Goal: Information Seeking & Learning: Check status

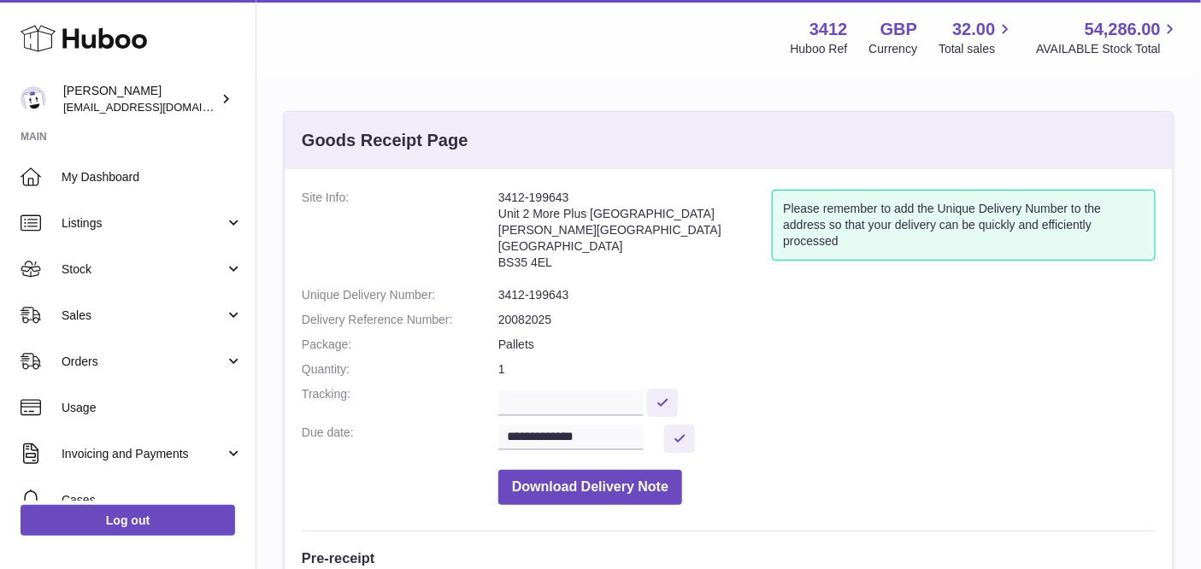
drag, startPoint x: 557, startPoint y: 262, endPoint x: 495, endPoint y: 261, distance: 62.4
click at [495, 261] on dl "**********" at bounding box center [729, 352] width 854 height 324
copy dl "3412-199643 Unit 2 More Plus Central Park Hudson Ave Severn Beach BS35 4EL"
click at [552, 267] on address "3412-199643 Unit 2 More Plus Central Park Hudson Ave Severn Beach BS35 4EL" at bounding box center [635, 234] width 274 height 89
drag, startPoint x: 546, startPoint y: 265, endPoint x: 502, endPoint y: 260, distance: 44.7
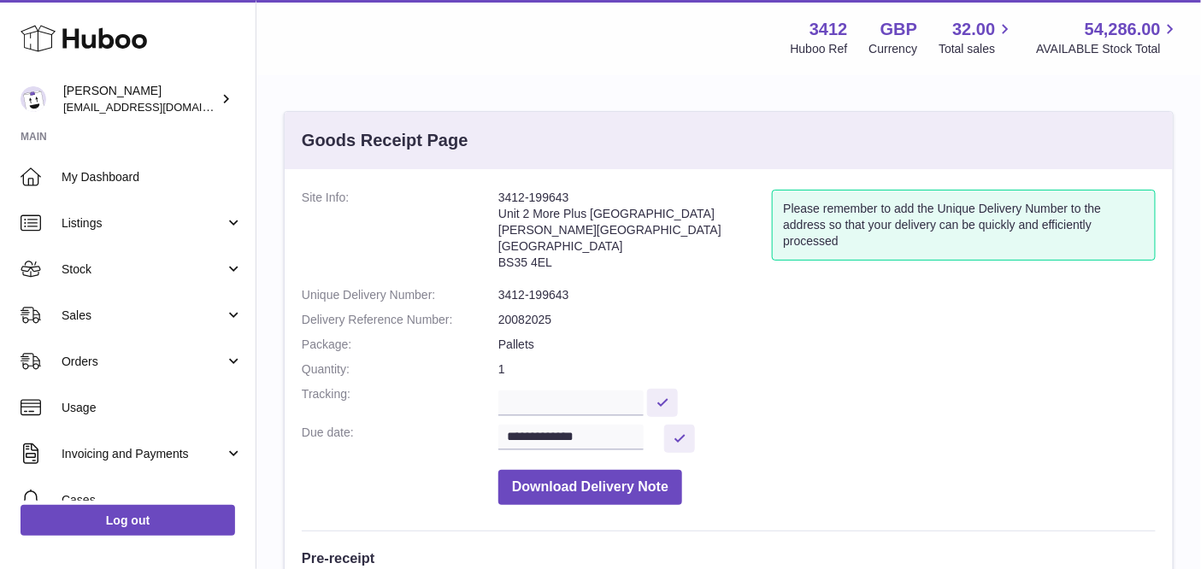
click at [502, 260] on address "3412-199643 Unit 2 More Plus Central Park Hudson Ave Severn Beach BS35 4EL" at bounding box center [635, 234] width 274 height 89
copy address "BS35 4EL"
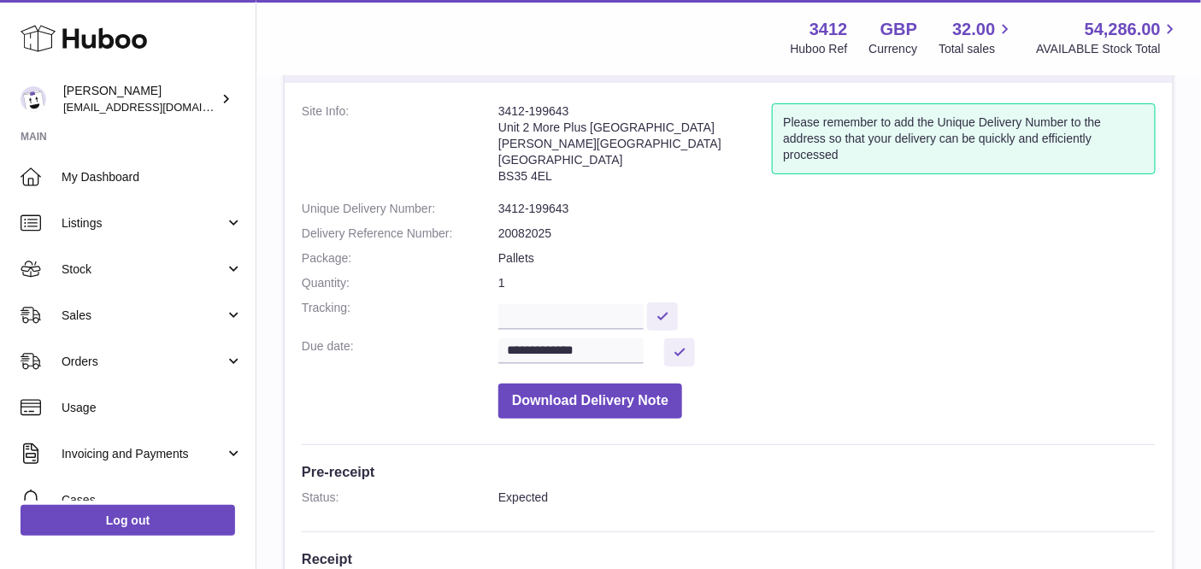
scroll to position [355, 0]
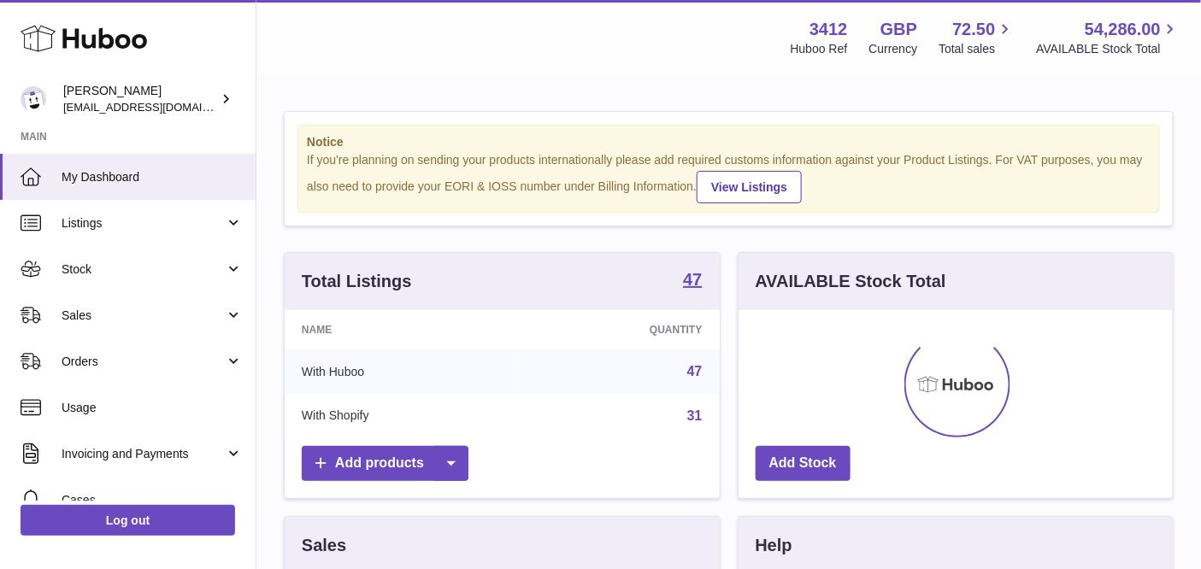
scroll to position [266, 436]
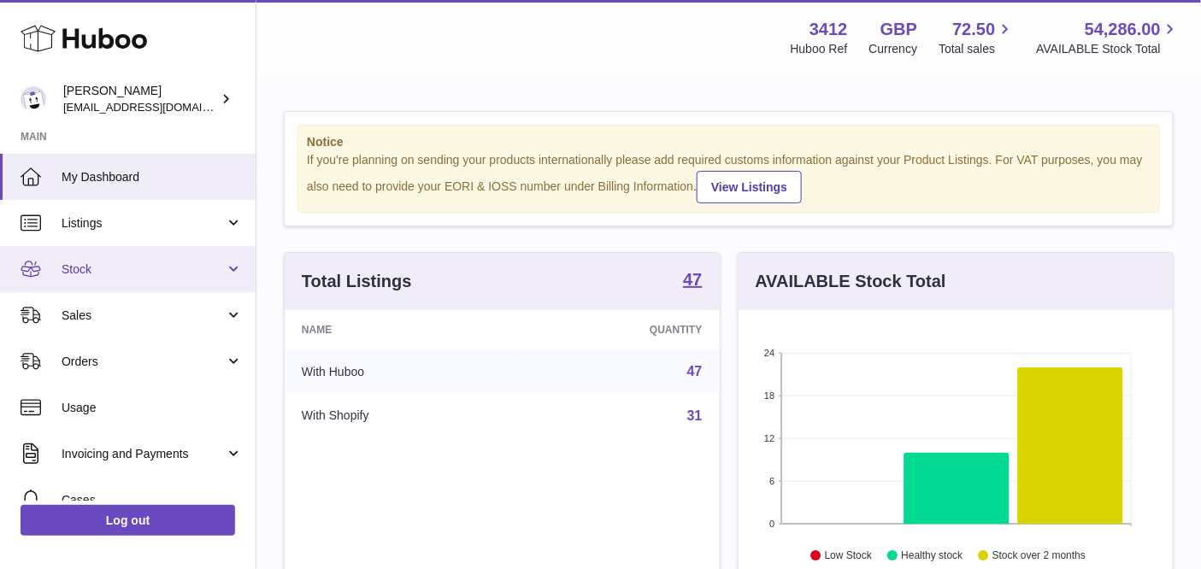
click at [174, 267] on span "Stock" at bounding box center [143, 270] width 163 height 16
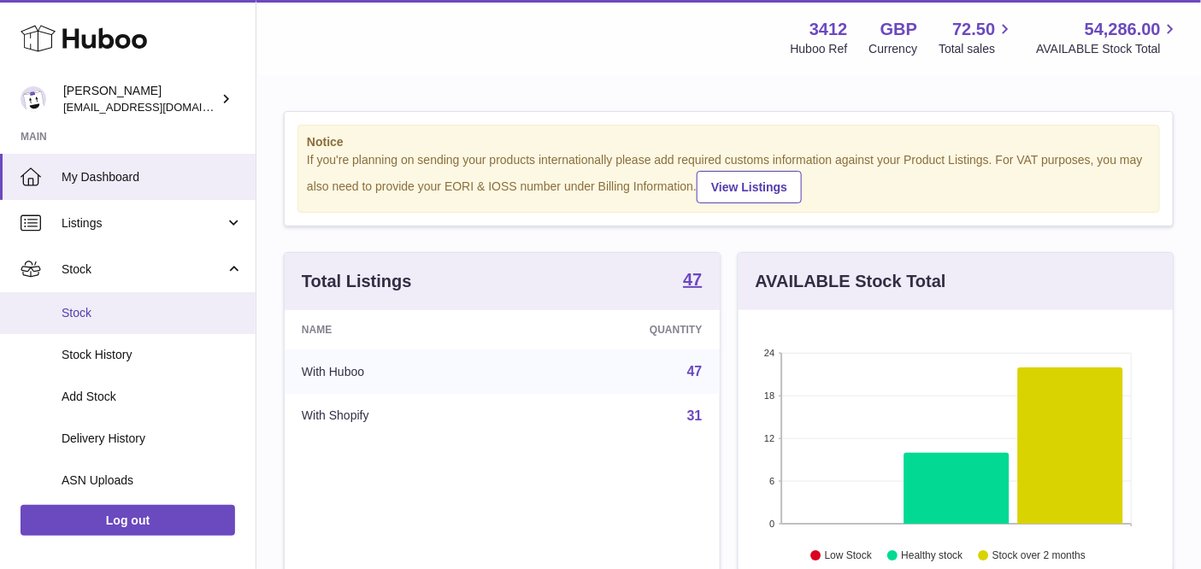
click at [180, 303] on link "Stock" at bounding box center [128, 313] width 256 height 42
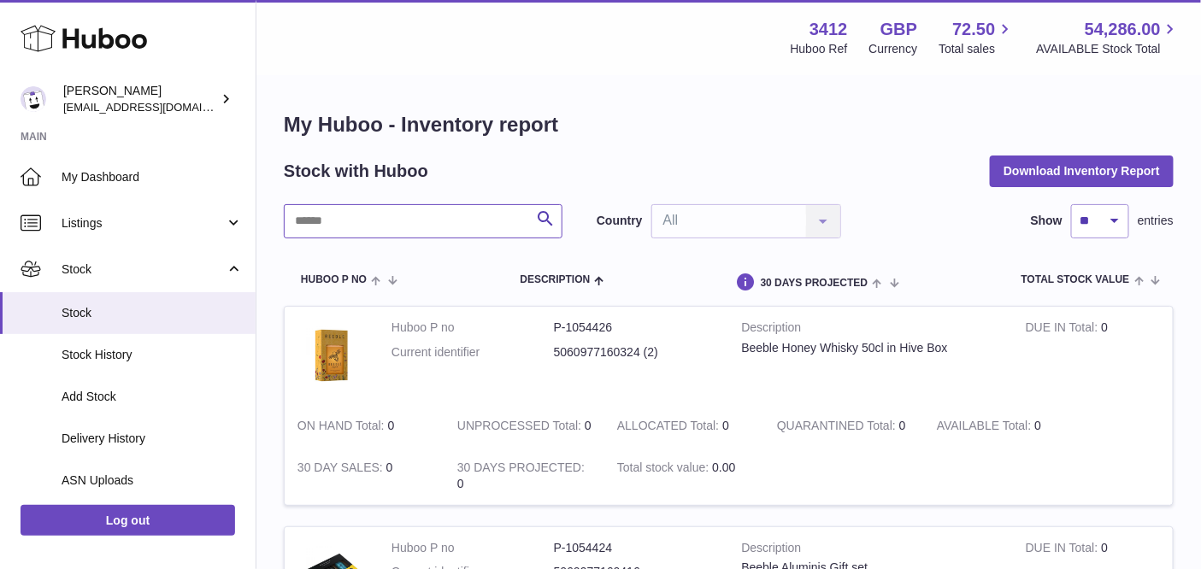
click at [400, 229] on input "text" at bounding box center [423, 221] width 279 height 34
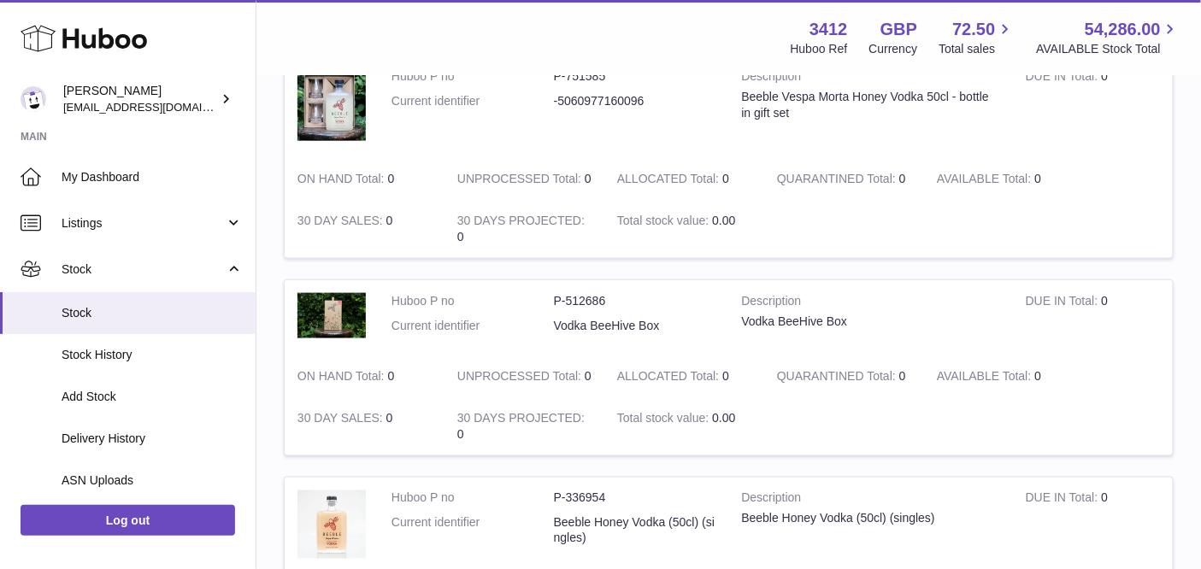
scroll to position [849, 0]
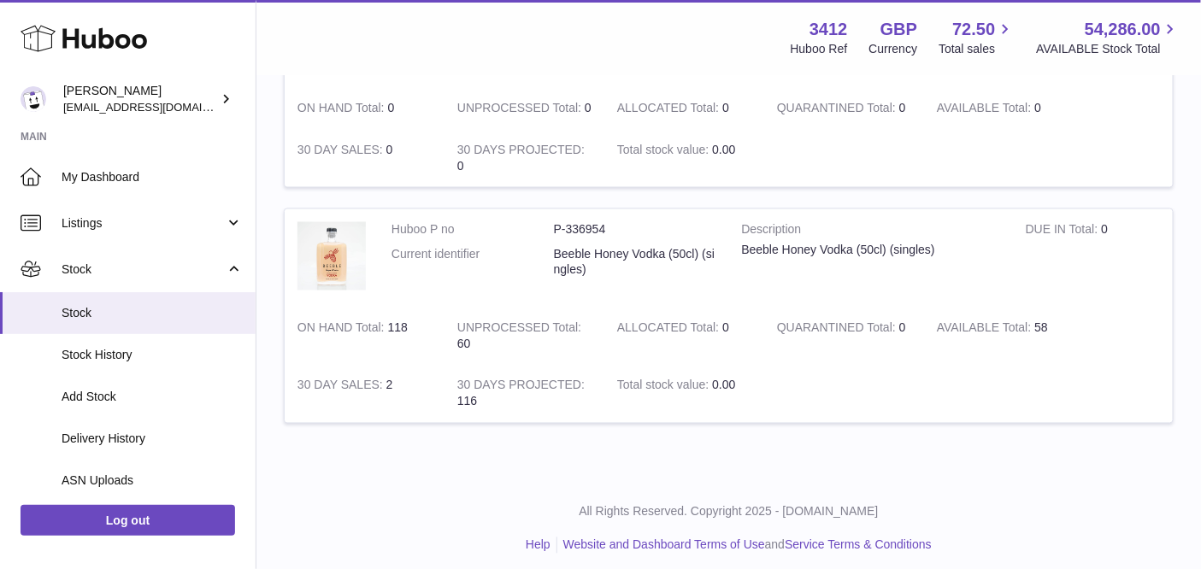
drag, startPoint x: 456, startPoint y: 342, endPoint x: 497, endPoint y: 343, distance: 40.2
click at [497, 343] on td "UNPROCESSED Total 60" at bounding box center [525, 337] width 160 height 58
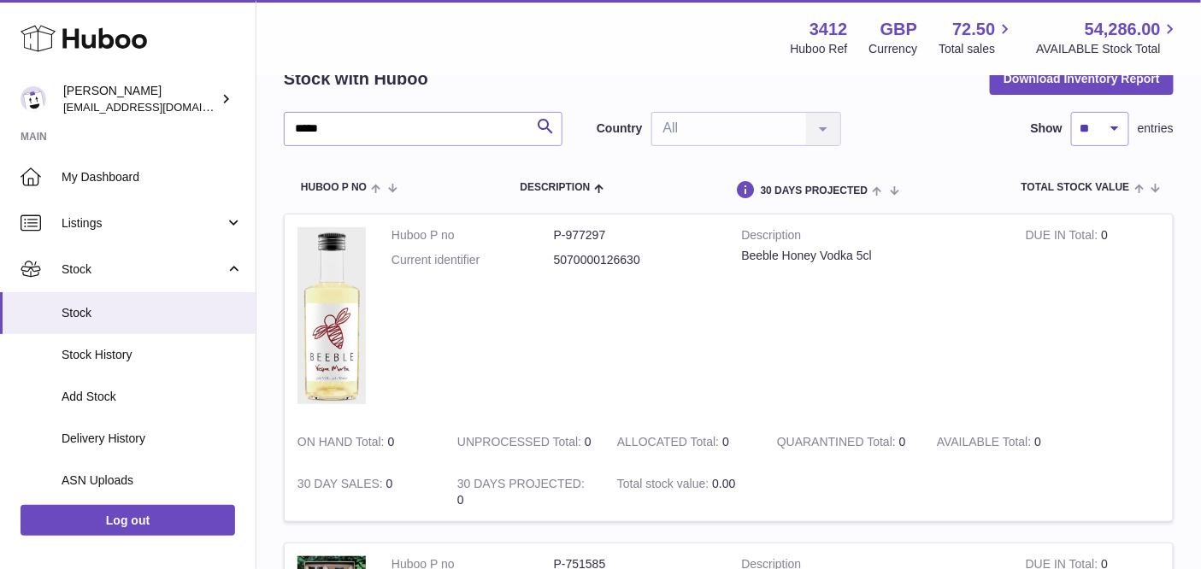
scroll to position [0, 0]
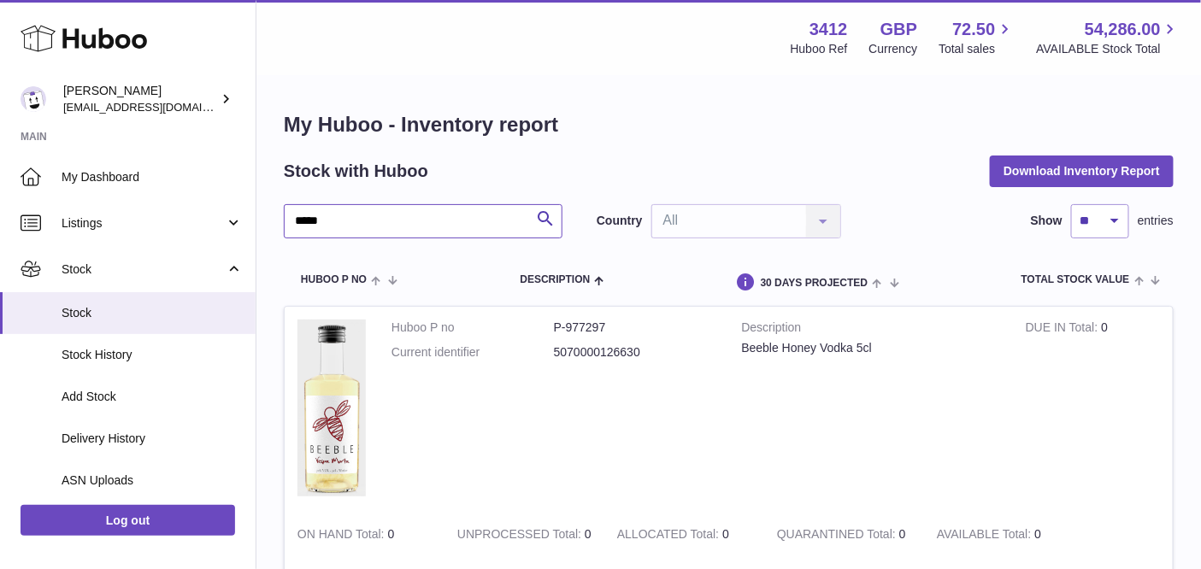
click at [367, 225] on input "*****" at bounding box center [423, 221] width 279 height 34
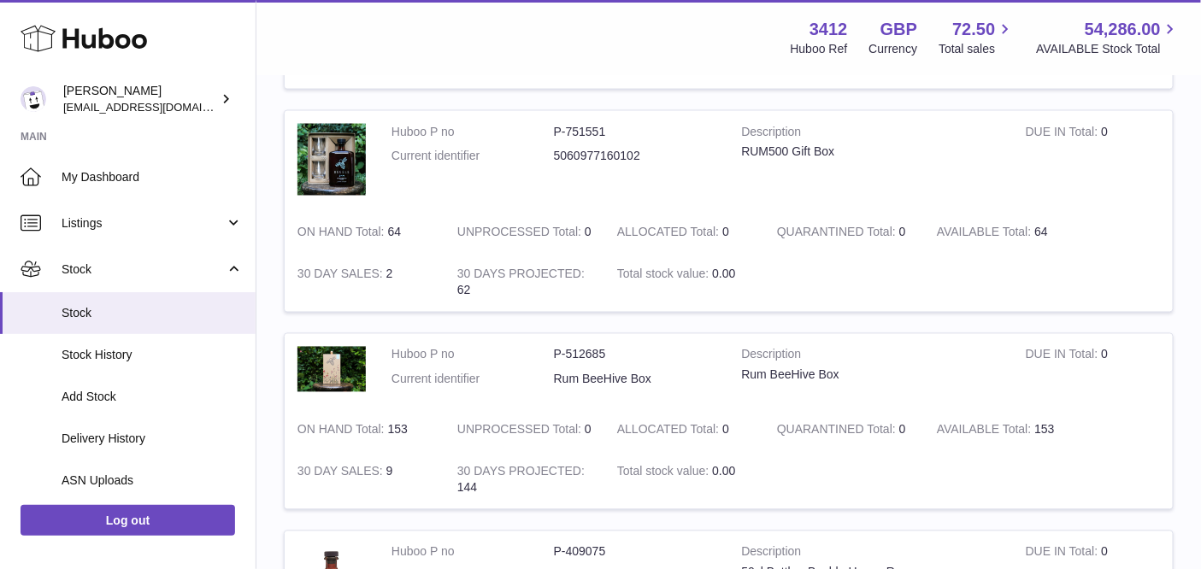
scroll to position [1159, 0]
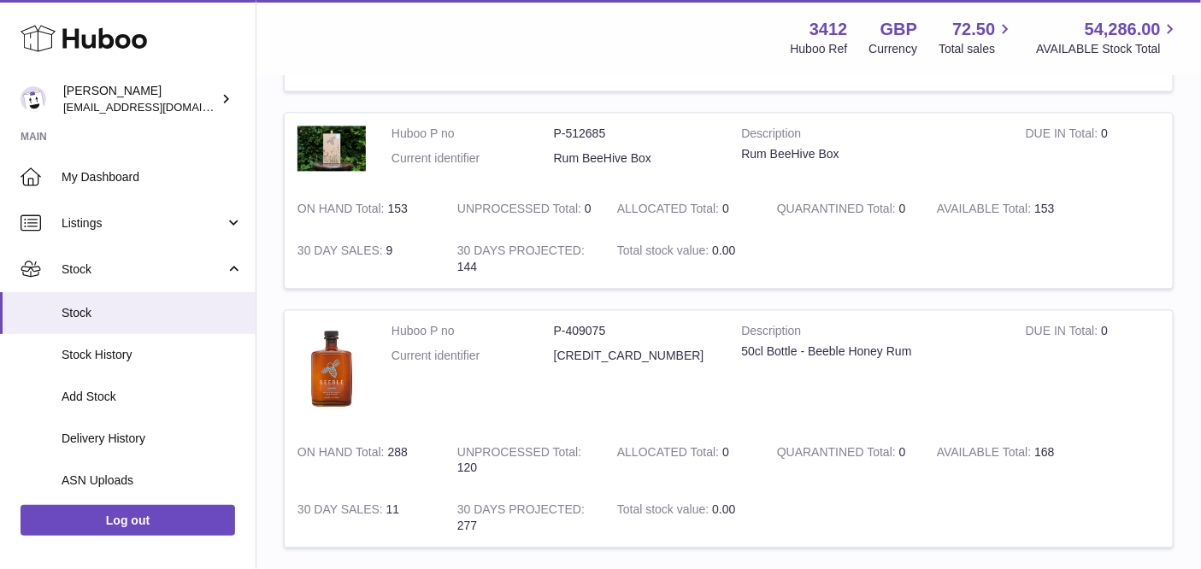
drag, startPoint x: 461, startPoint y: 470, endPoint x: 506, endPoint y: 471, distance: 45.3
click at [506, 470] on td "UNPROCESSED Total 120" at bounding box center [525, 461] width 160 height 58
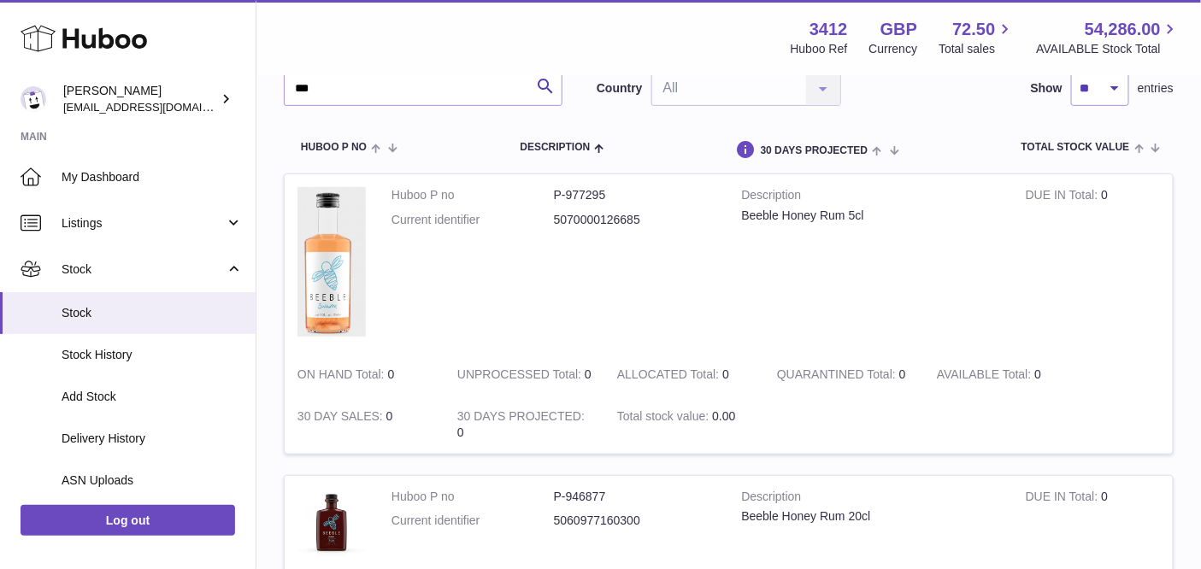
scroll to position [0, 0]
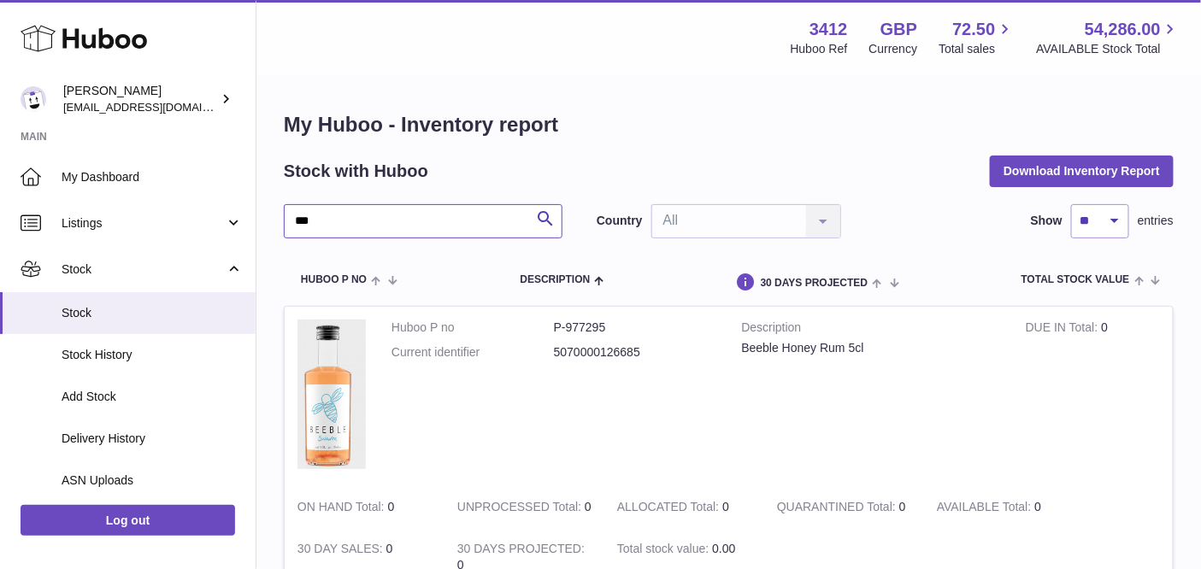
click at [378, 225] on input "***" at bounding box center [423, 221] width 279 height 34
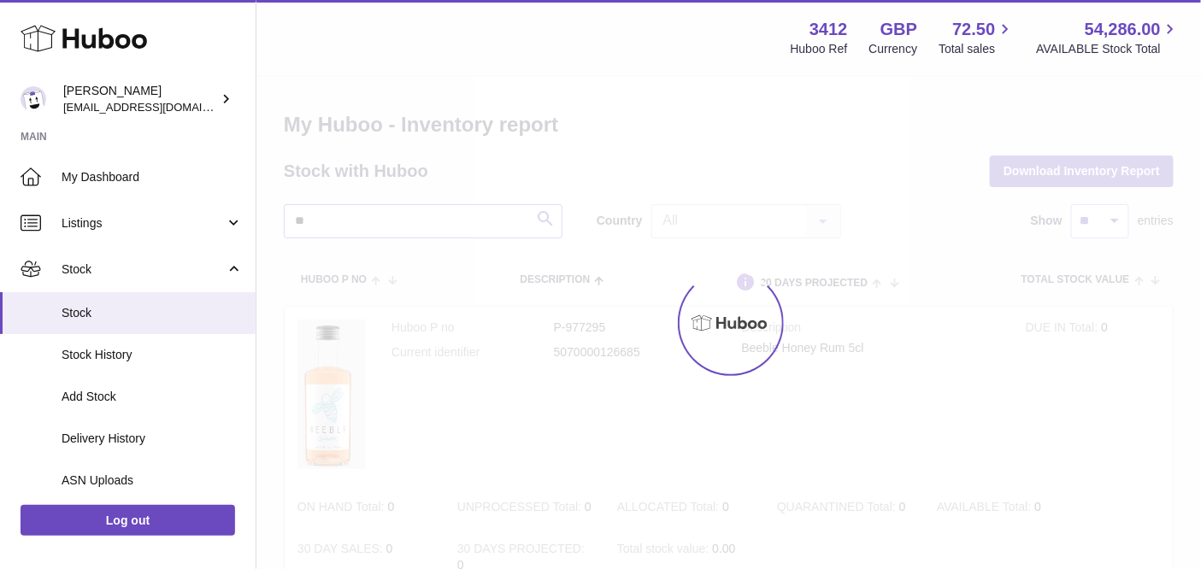
type input "*"
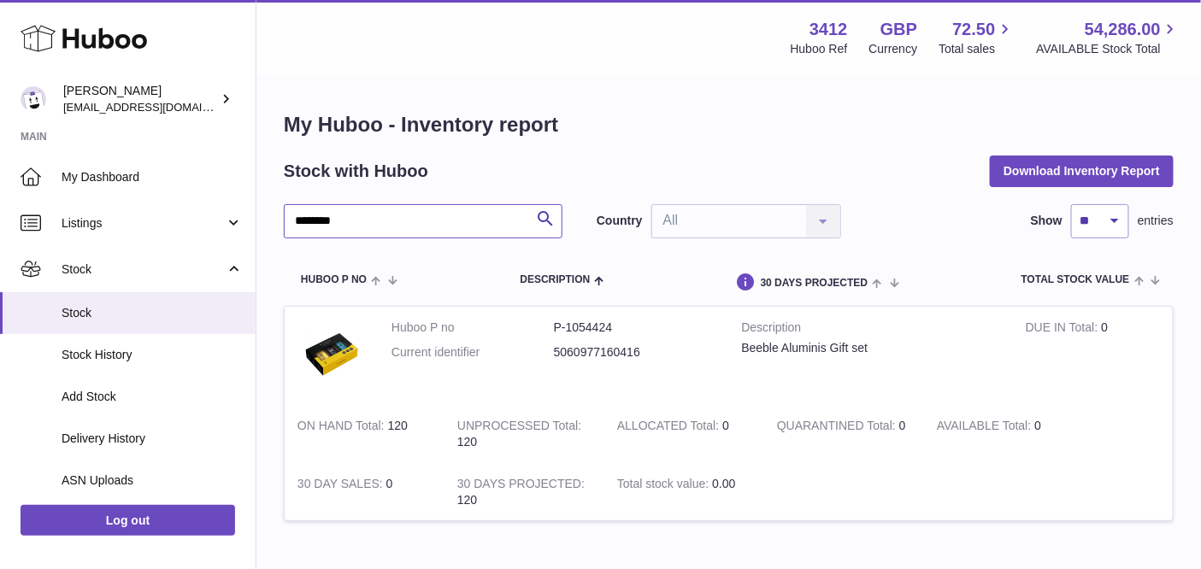
click at [390, 224] on input "********" at bounding box center [423, 221] width 279 height 34
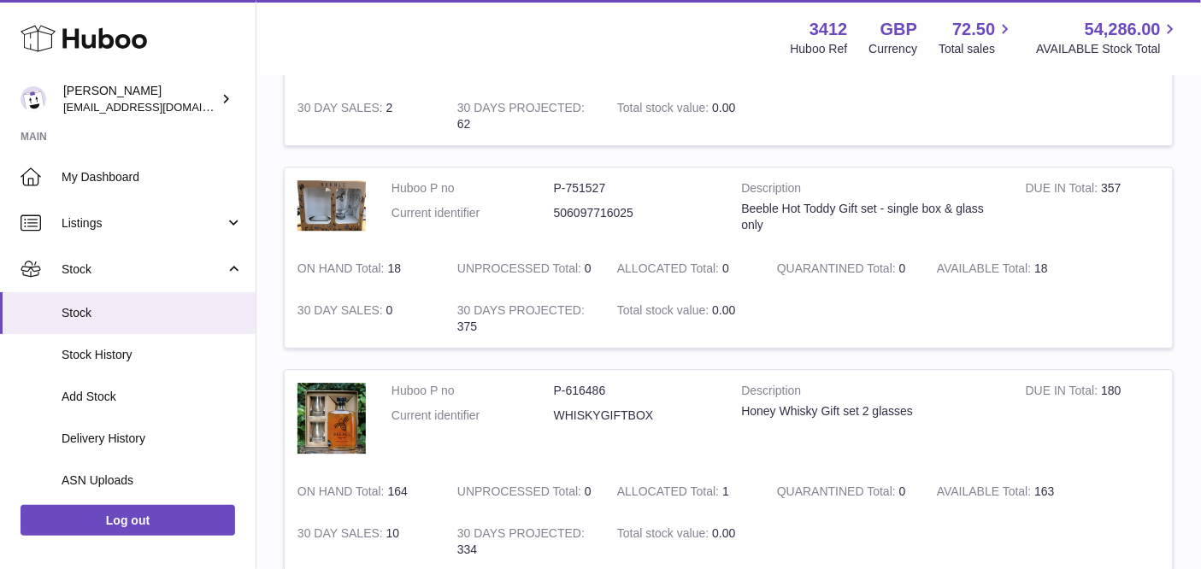
scroll to position [1570, 0]
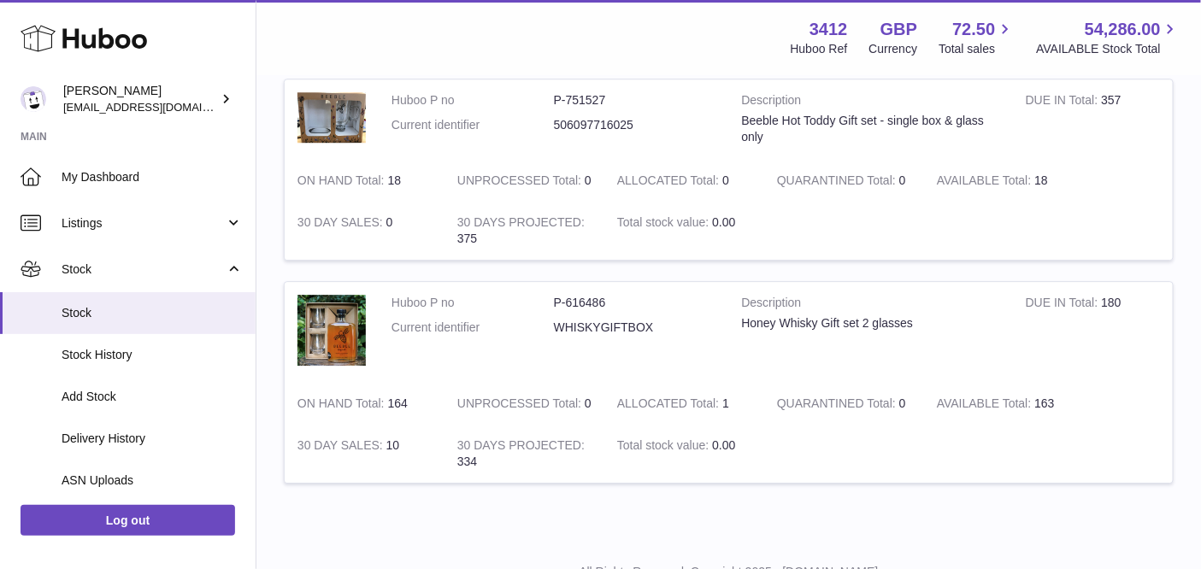
type input "****"
drag, startPoint x: 1102, startPoint y: 297, endPoint x: 1123, endPoint y: 299, distance: 21.4
click at [1123, 297] on td "DUE IN Total 180" at bounding box center [1093, 332] width 160 height 101
drag, startPoint x: 1046, startPoint y: 397, endPoint x: 1060, endPoint y: 397, distance: 13.7
click at [1060, 397] on td "AVAILABLE Total 163" at bounding box center [1004, 404] width 160 height 42
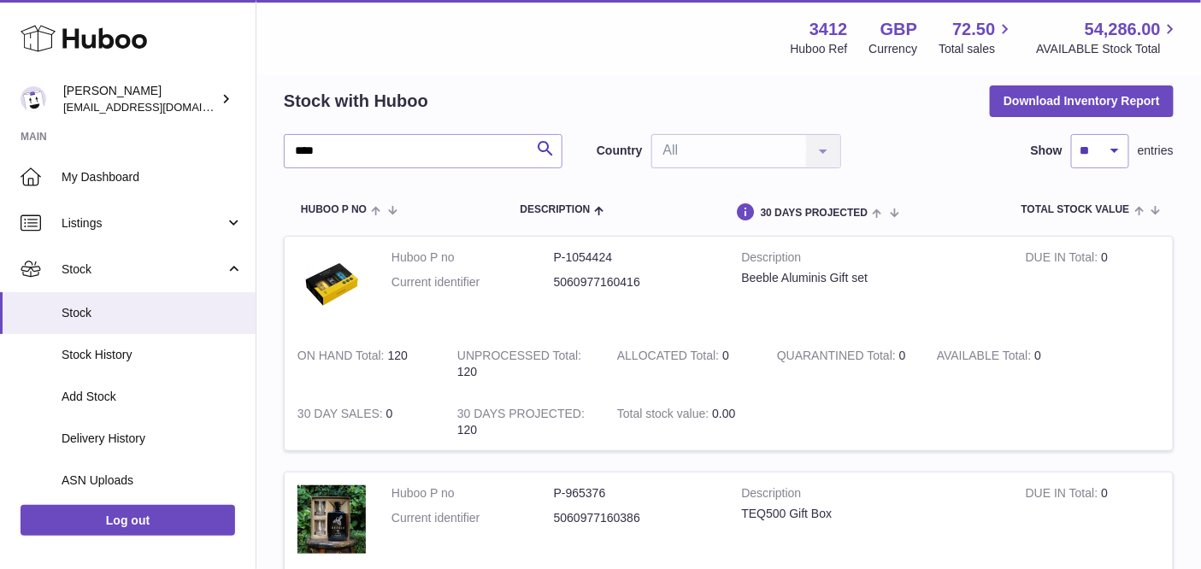
scroll to position [0, 0]
